Goal: Find specific page/section: Find specific page/section

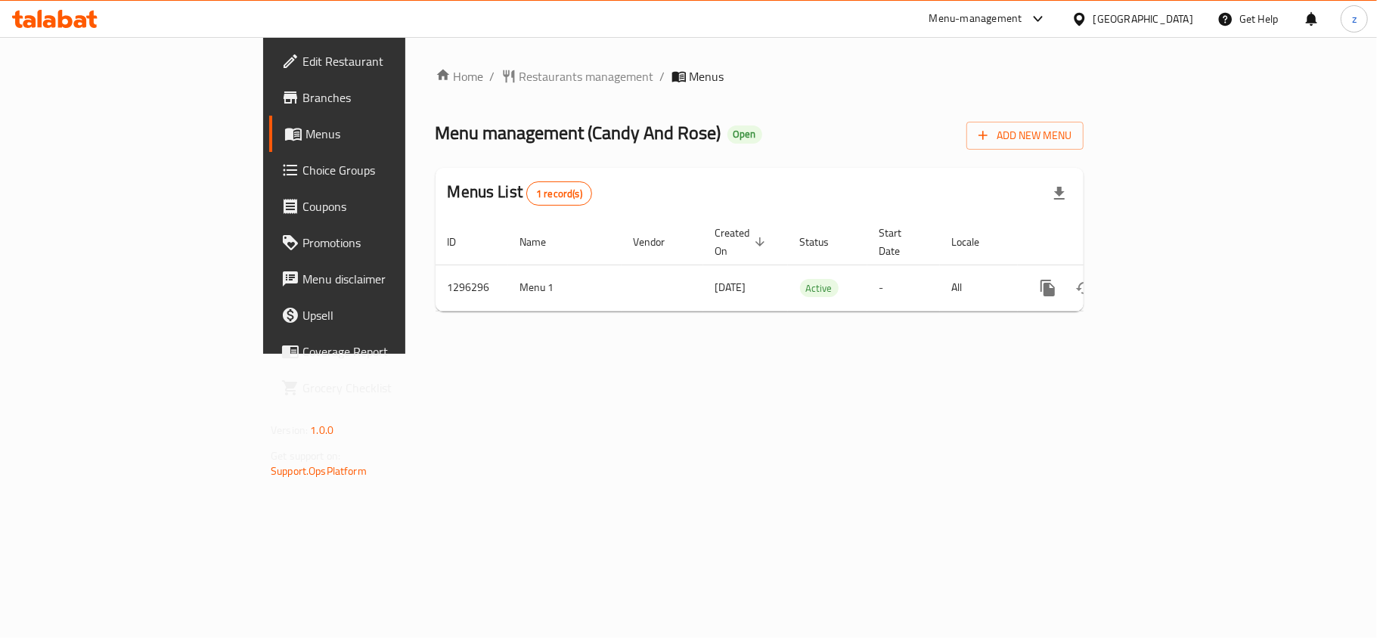
click at [806, 198] on div "Menus List 1 record(s)" at bounding box center [760, 193] width 648 height 51
click at [520, 70] on span "Restaurants management" at bounding box center [587, 76] width 135 height 18
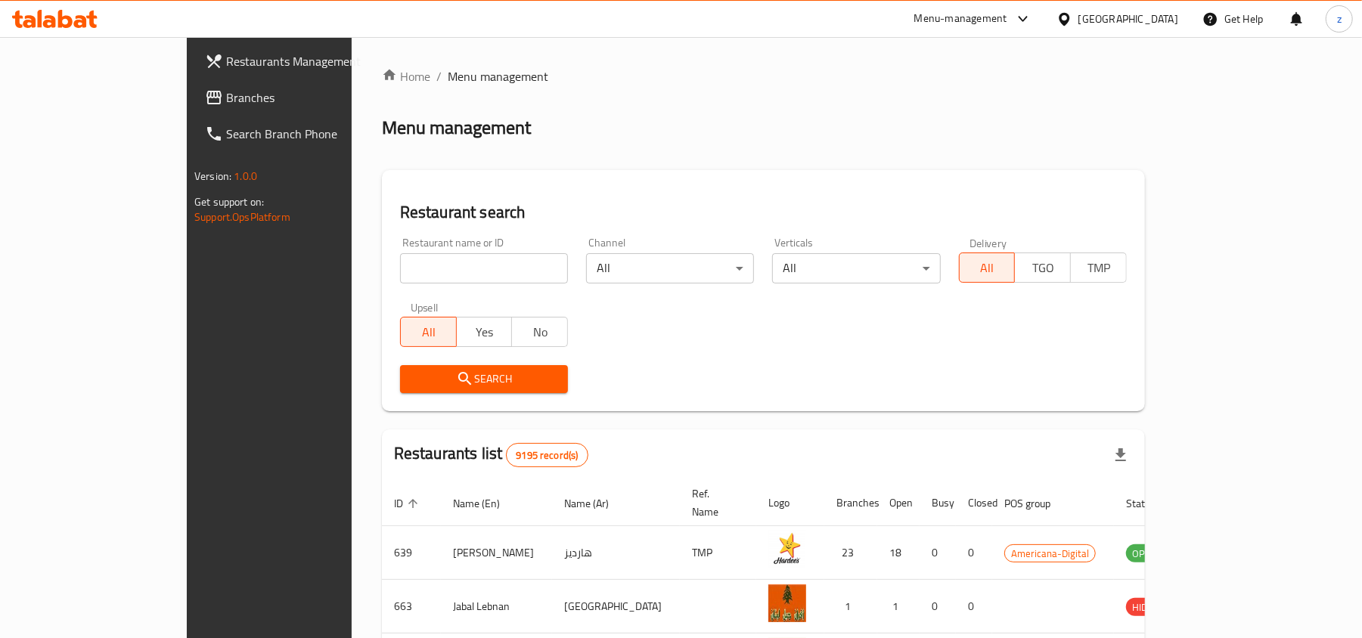
click at [401, 262] on input "search" at bounding box center [484, 268] width 168 height 30
paste input "699896"
type input "699896"
click button "Search" at bounding box center [484, 379] width 168 height 28
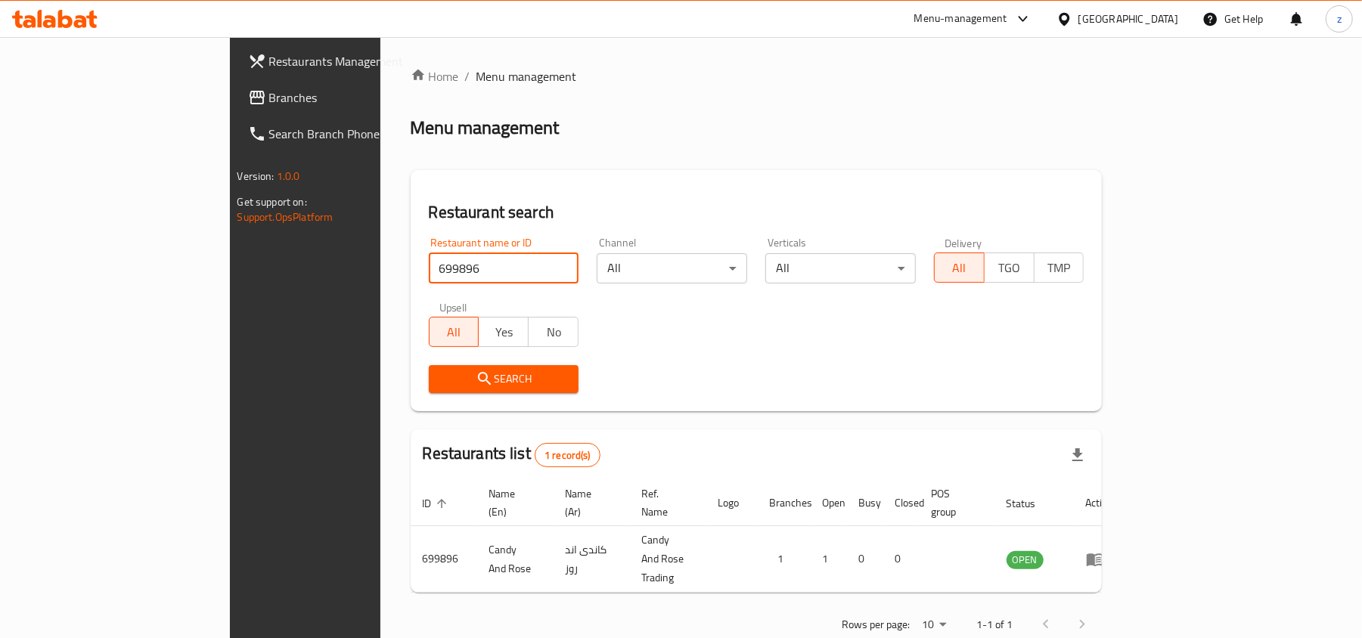
scroll to position [8, 0]
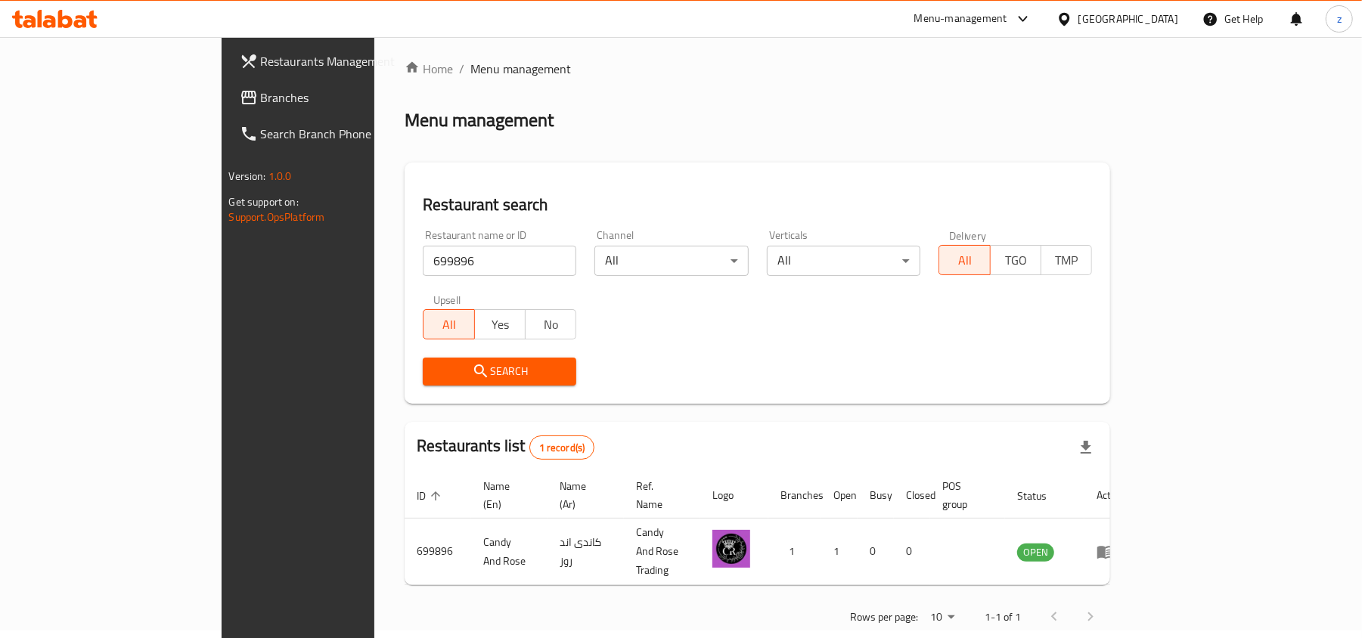
click at [470, 61] on span "Menu management" at bounding box center [520, 69] width 101 height 18
click at [261, 68] on span "Restaurants Management" at bounding box center [349, 61] width 176 height 18
